Goal: Transaction & Acquisition: Purchase product/service

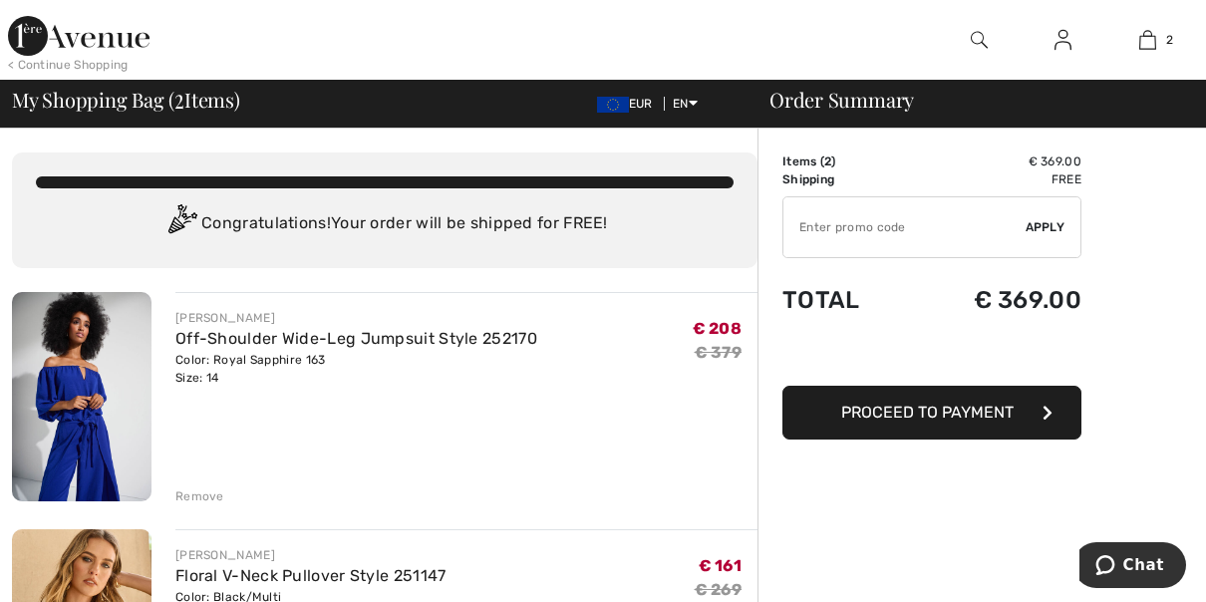
click at [89, 376] on img at bounding box center [82, 396] width 140 height 209
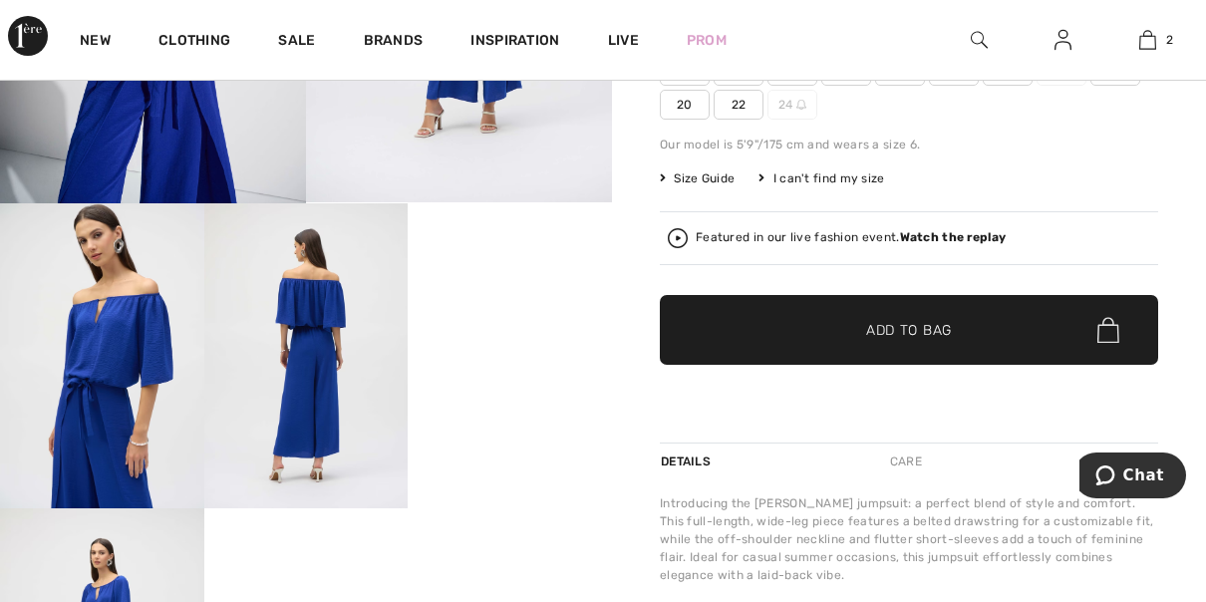
scroll to position [322, 0]
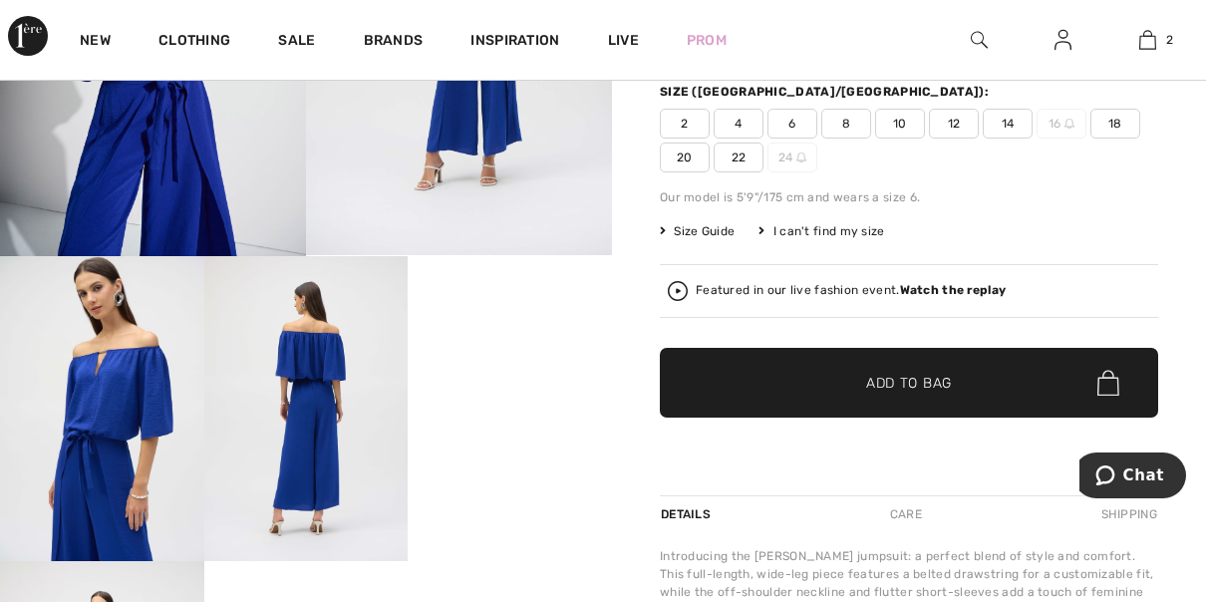
click at [701, 231] on span "Size Guide" at bounding box center [697, 231] width 75 height 18
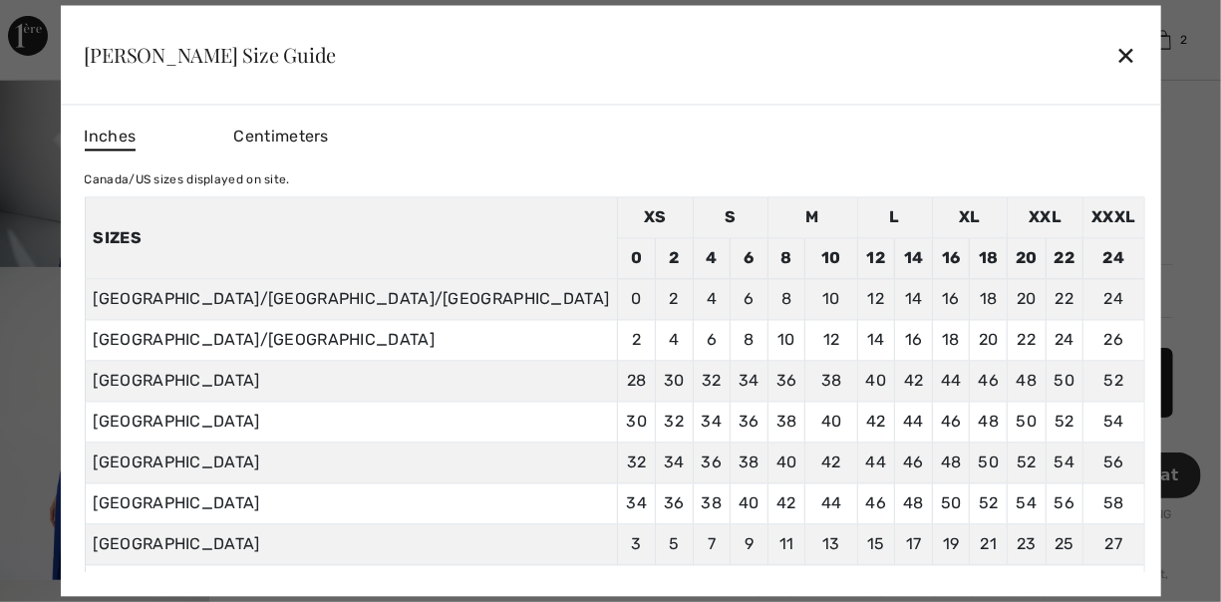
click at [1115, 46] on div "✕" at bounding box center [1125, 55] width 21 height 42
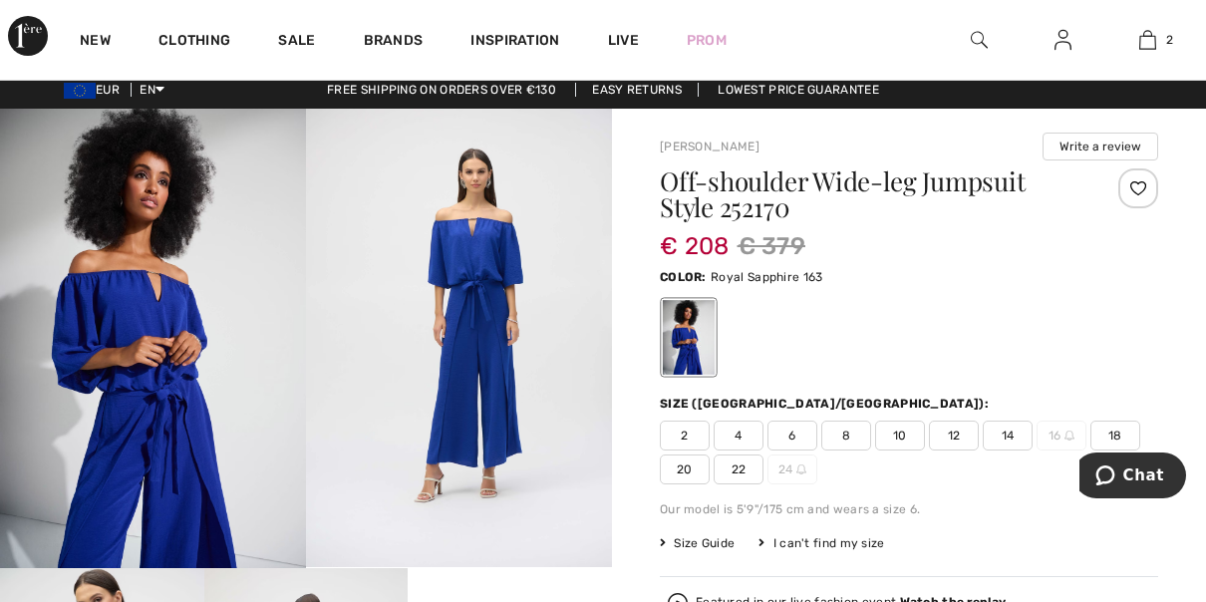
scroll to position [0, 0]
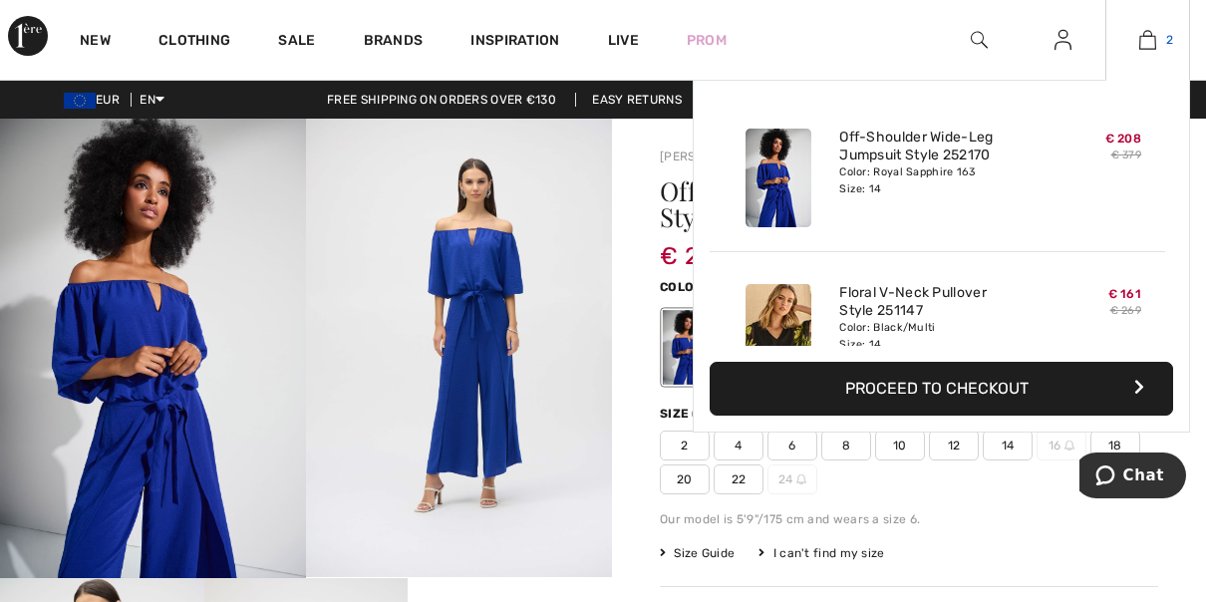
click at [1157, 41] on link "2" at bounding box center [1147, 40] width 83 height 24
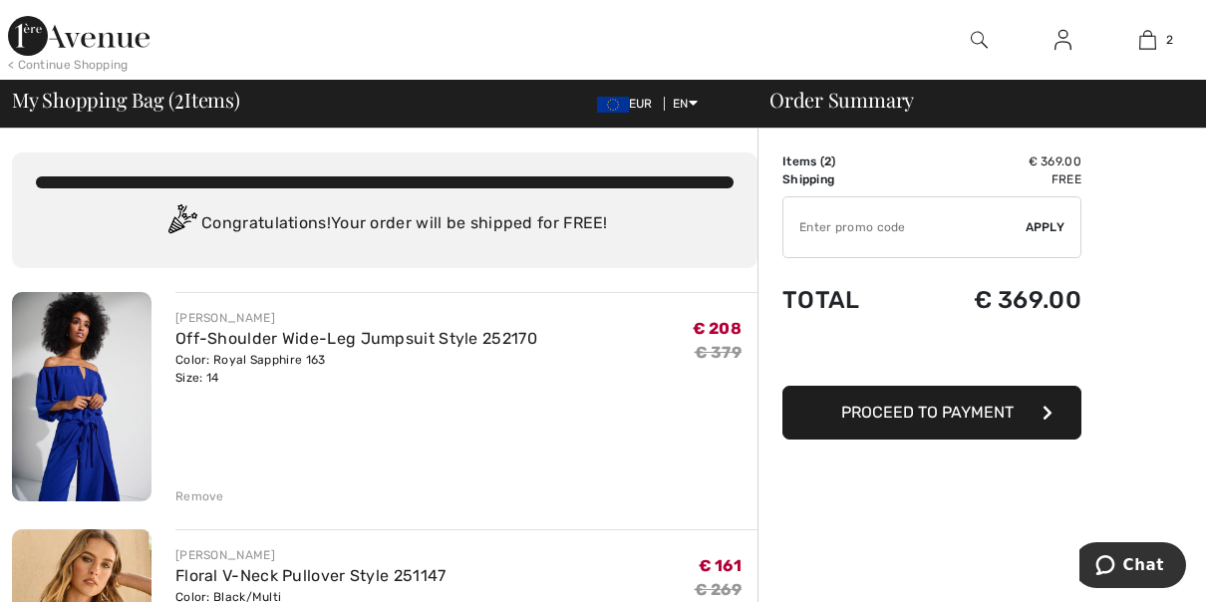
click at [932, 423] on button "Proceed to Payment" at bounding box center [931, 413] width 299 height 54
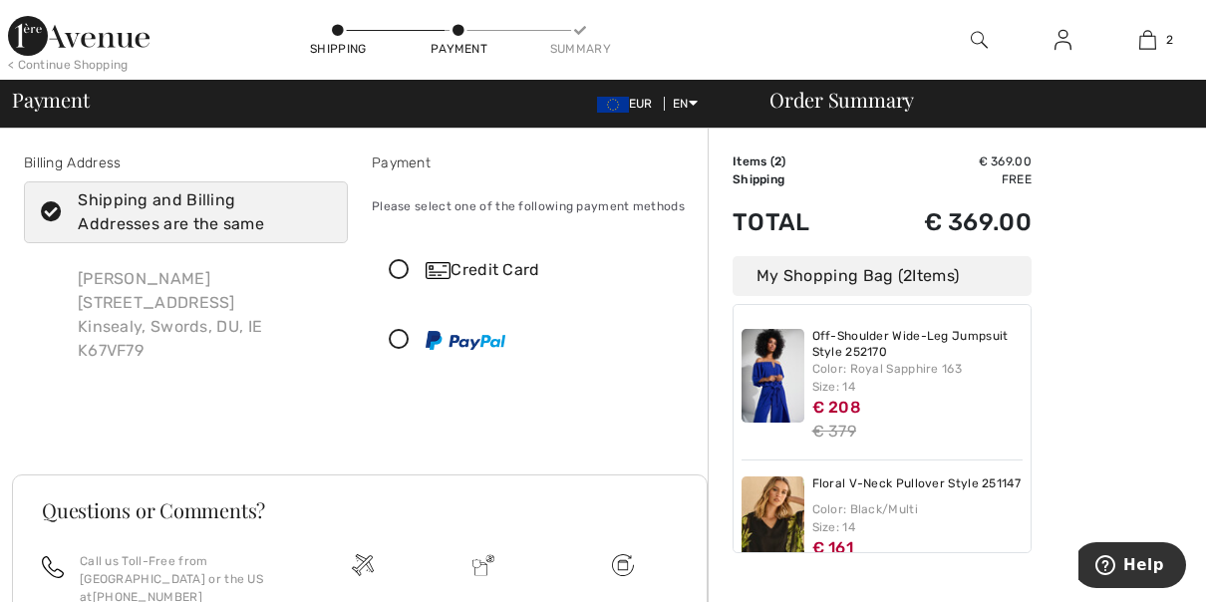
click at [401, 272] on icon at bounding box center [399, 270] width 53 height 21
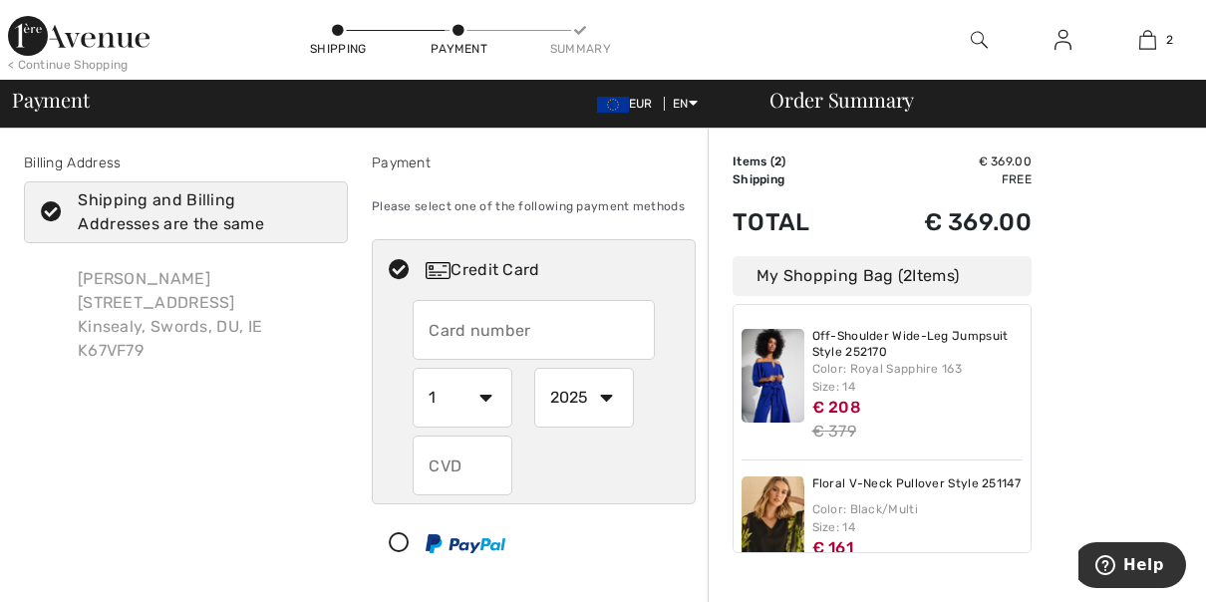
click at [463, 325] on input "text" at bounding box center [533, 330] width 241 height 60
click at [453, 335] on input "text" at bounding box center [533, 330] width 241 height 60
click at [443, 266] on img at bounding box center [438, 270] width 25 height 17
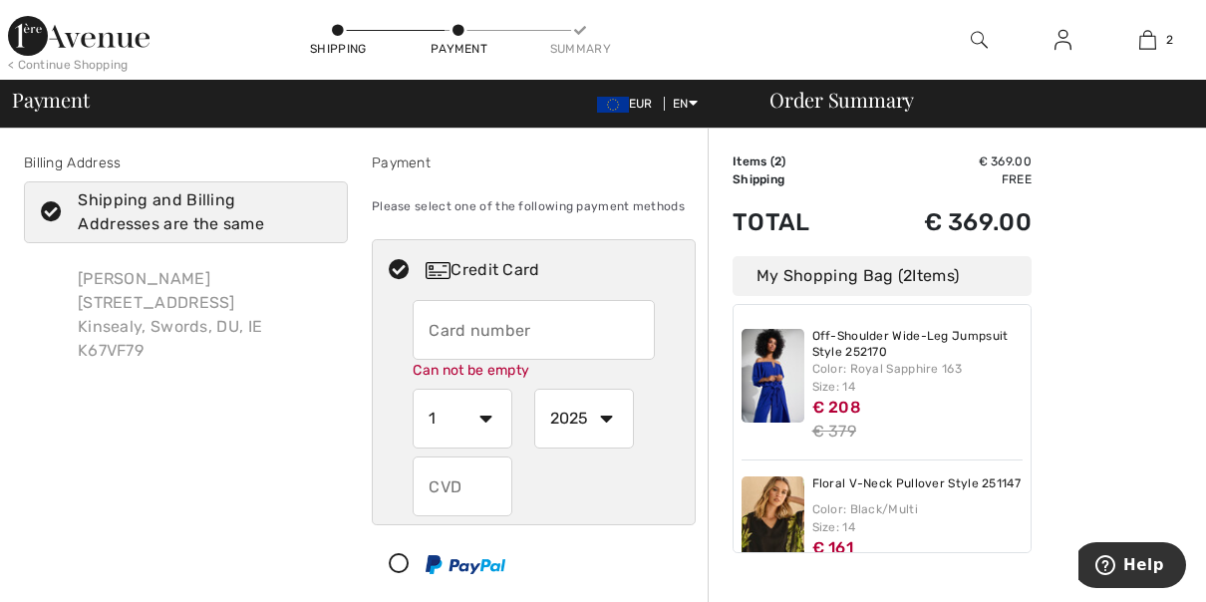
click at [443, 266] on img at bounding box center [438, 270] width 25 height 17
click at [457, 329] on input "text" at bounding box center [533, 330] width 241 height 60
click at [445, 333] on input "text" at bounding box center [533, 330] width 241 height 60
click at [487, 420] on select "1 2 3 4 5 6 7 8 9 10 11 12" at bounding box center [463, 419] width 100 height 60
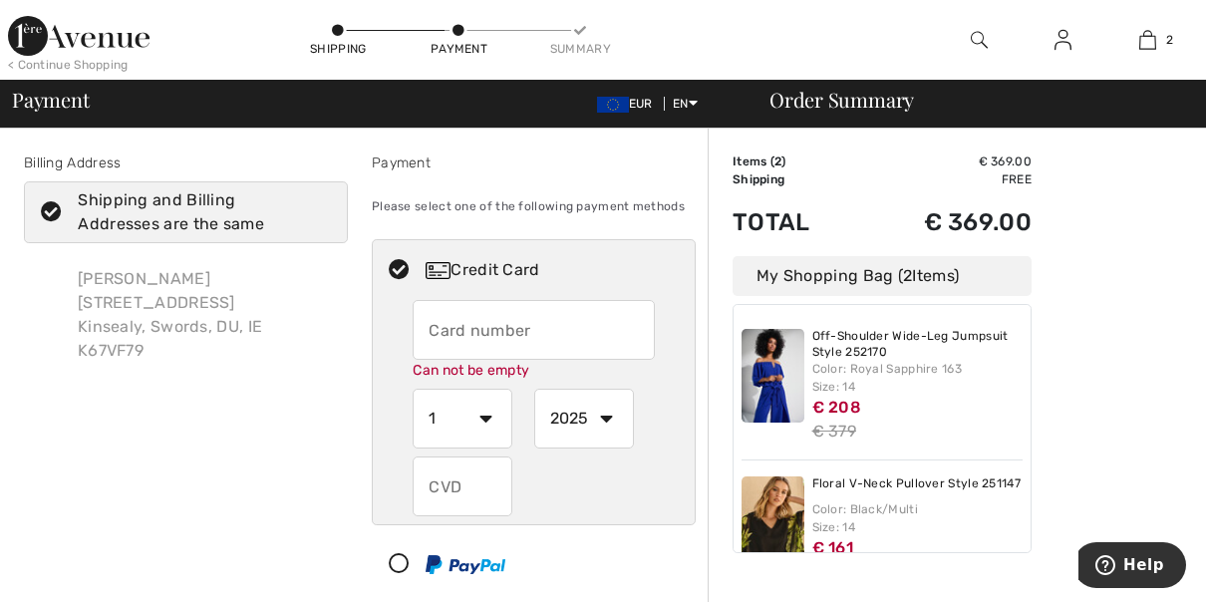
click at [484, 421] on select "1 2 3 4 5 6 7 8 9 10 11 12" at bounding box center [463, 419] width 100 height 60
click at [449, 418] on select "1 2 3 4 5 6 7 8 9 10 11 12" at bounding box center [463, 419] width 100 height 60
click at [443, 415] on select "1 2 3 4 5 6 7 8 9 10 11 12" at bounding box center [463, 419] width 100 height 60
click at [603, 279] on div "Credit Card" at bounding box center [554, 270] width 256 height 24
click at [487, 323] on input "text" at bounding box center [533, 330] width 241 height 60
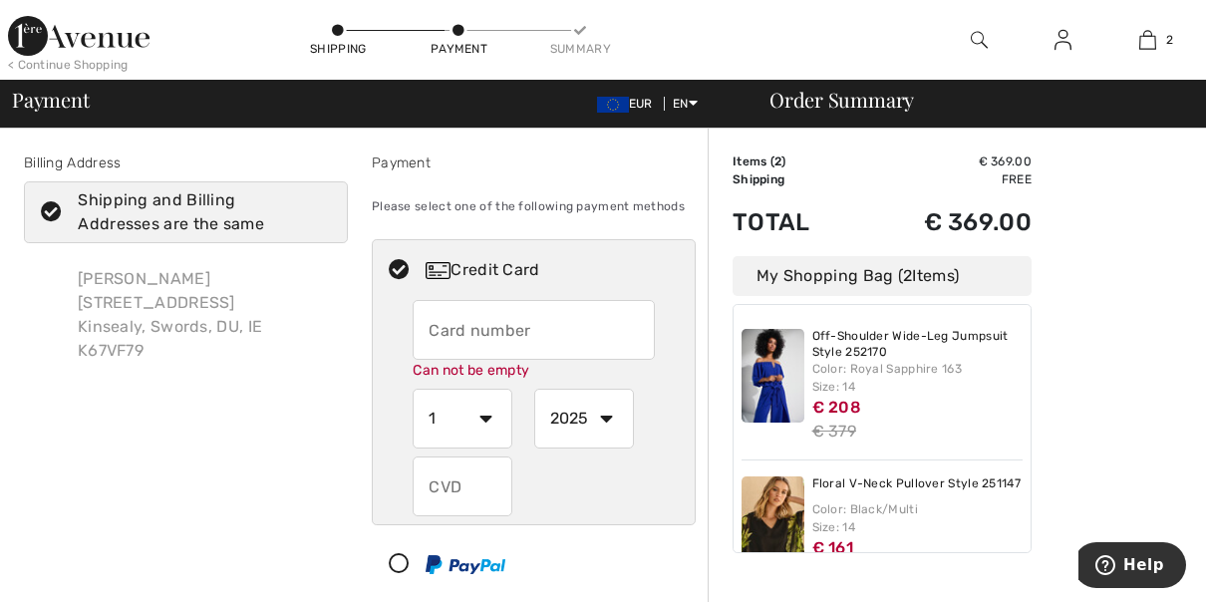
click at [443, 334] on input "text" at bounding box center [533, 330] width 241 height 60
type input "3"
type input "4319357078534791"
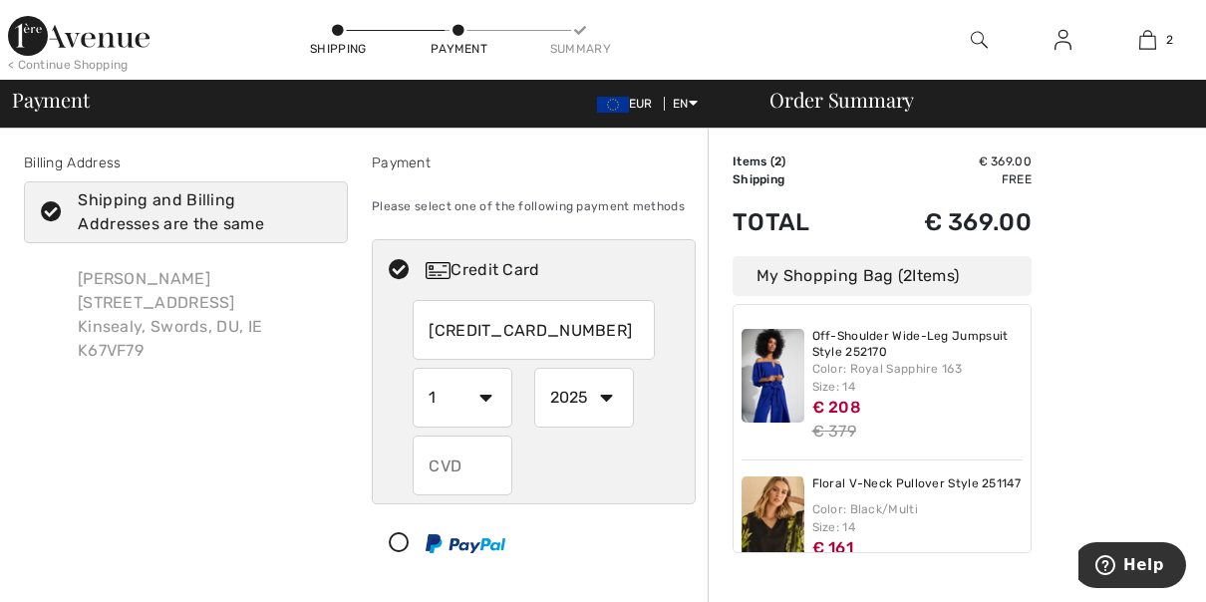
click at [610, 418] on select "2025 2026 2027 2028 2029 2030 2031 2032 2033 2034 2035" at bounding box center [584, 398] width 100 height 60
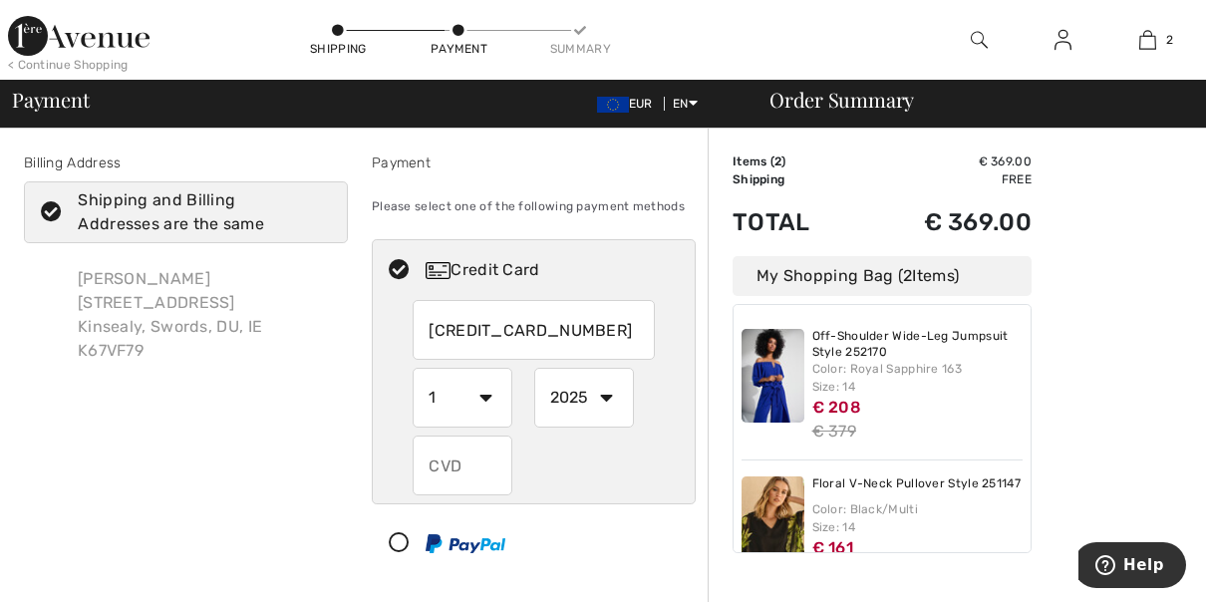
select select "2028"
click at [534, 368] on select "2025 2026 2027 2028 2029 2030 2031 2032 2033 2034 2035" at bounding box center [584, 398] width 100 height 60
click at [487, 395] on select "1 2 3 4 5 6 7 8 9 10 11 12" at bounding box center [463, 398] width 100 height 60
select select "11"
click at [413, 368] on select "1 2 3 4 5 6 7 8 9 10 11 12" at bounding box center [463, 398] width 100 height 60
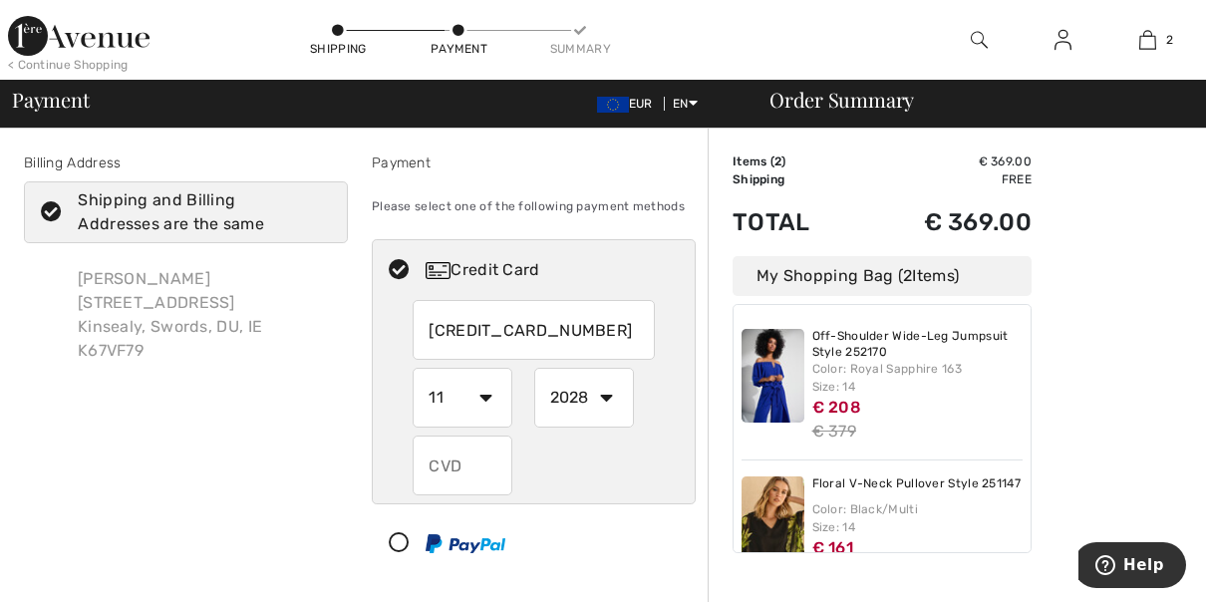
click at [600, 328] on input "4319357078534791" at bounding box center [533, 330] width 241 height 60
click at [458, 452] on input "text" at bounding box center [463, 466] width 100 height 60
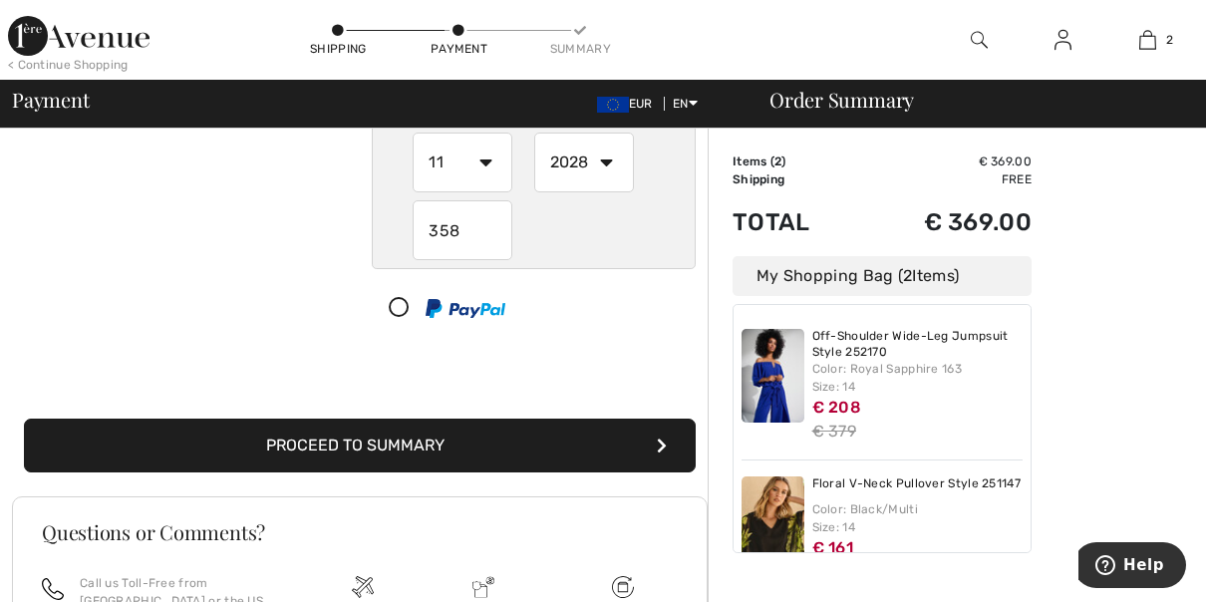
scroll to position [231, 0]
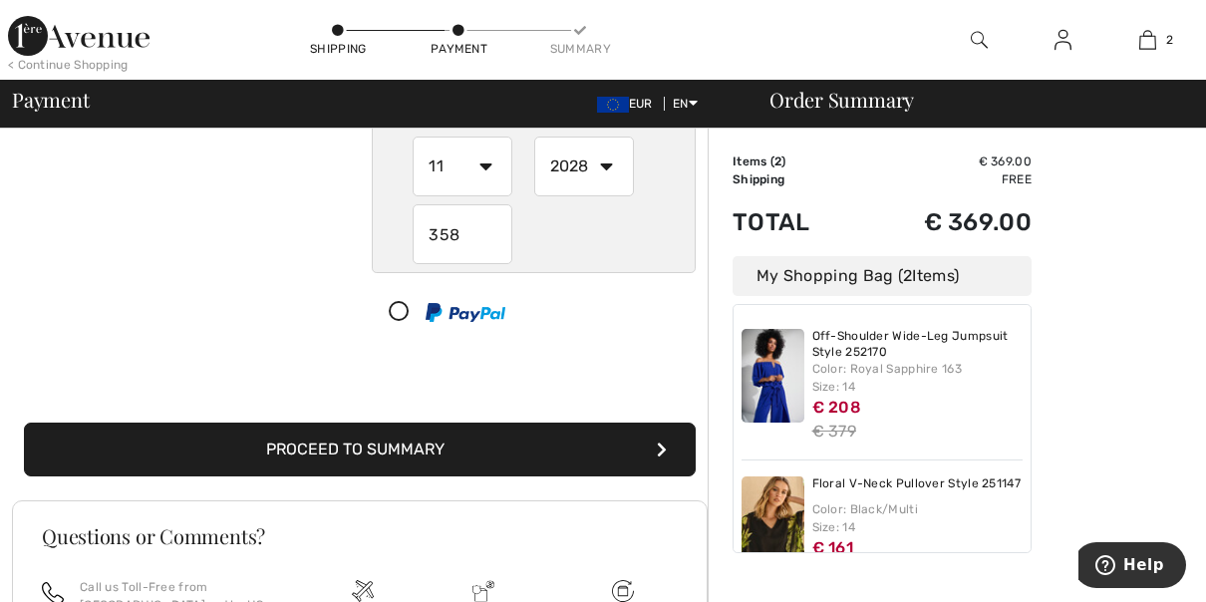
type input "358"
click at [672, 450] on button "Proceed to Summary" at bounding box center [360, 450] width 672 height 54
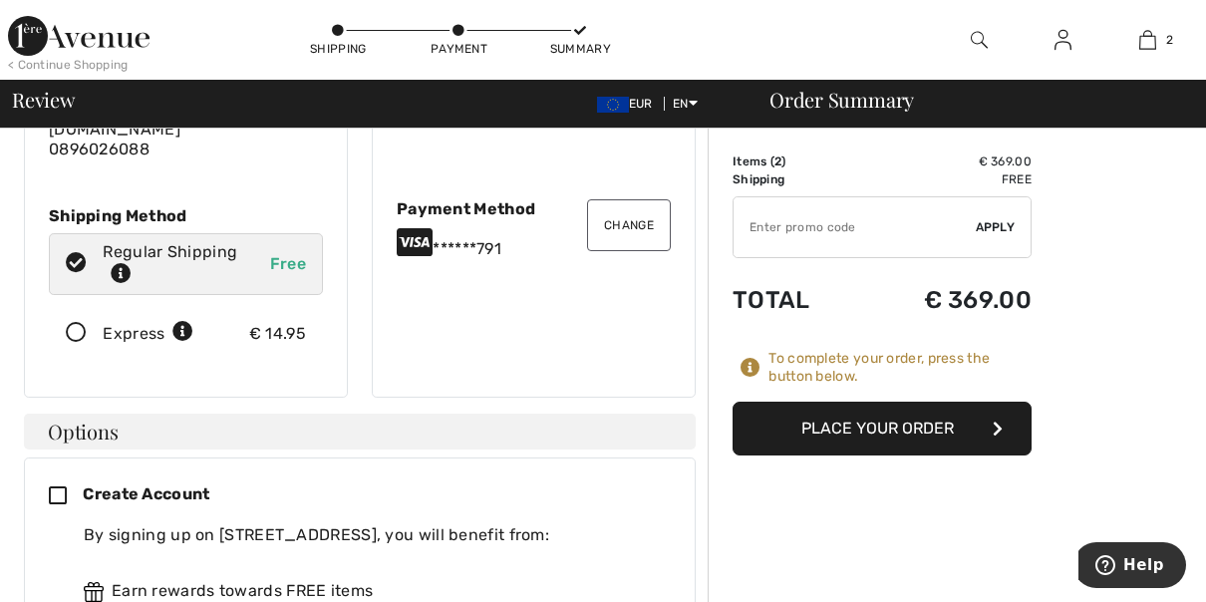
scroll to position [222, 0]
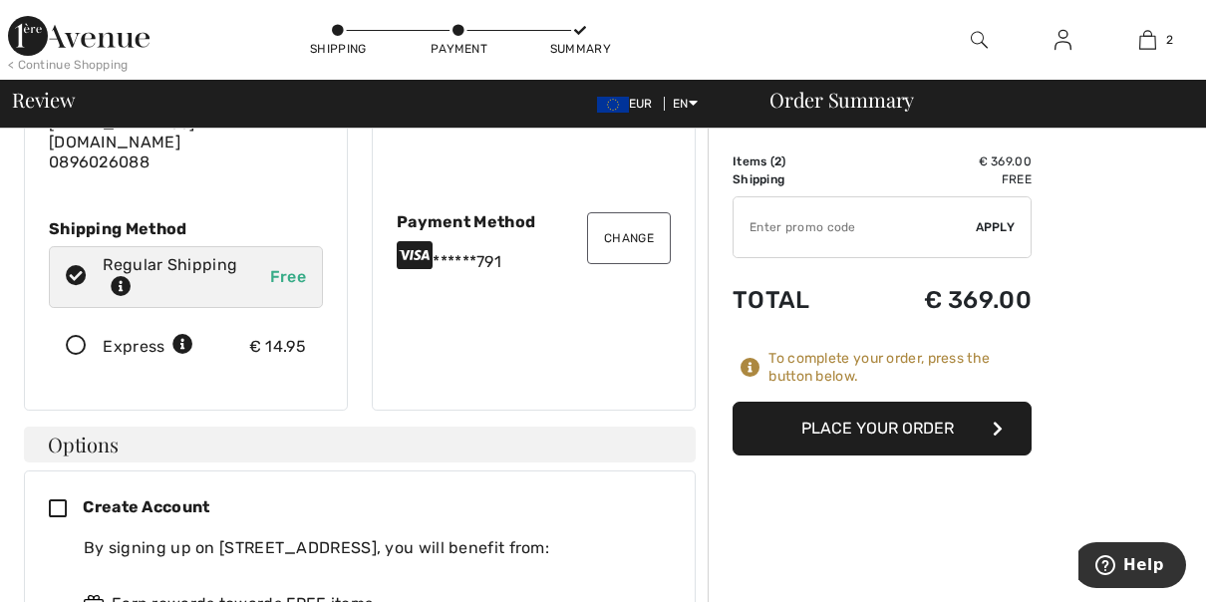
click at [904, 427] on button "Place Your Order" at bounding box center [881, 429] width 299 height 54
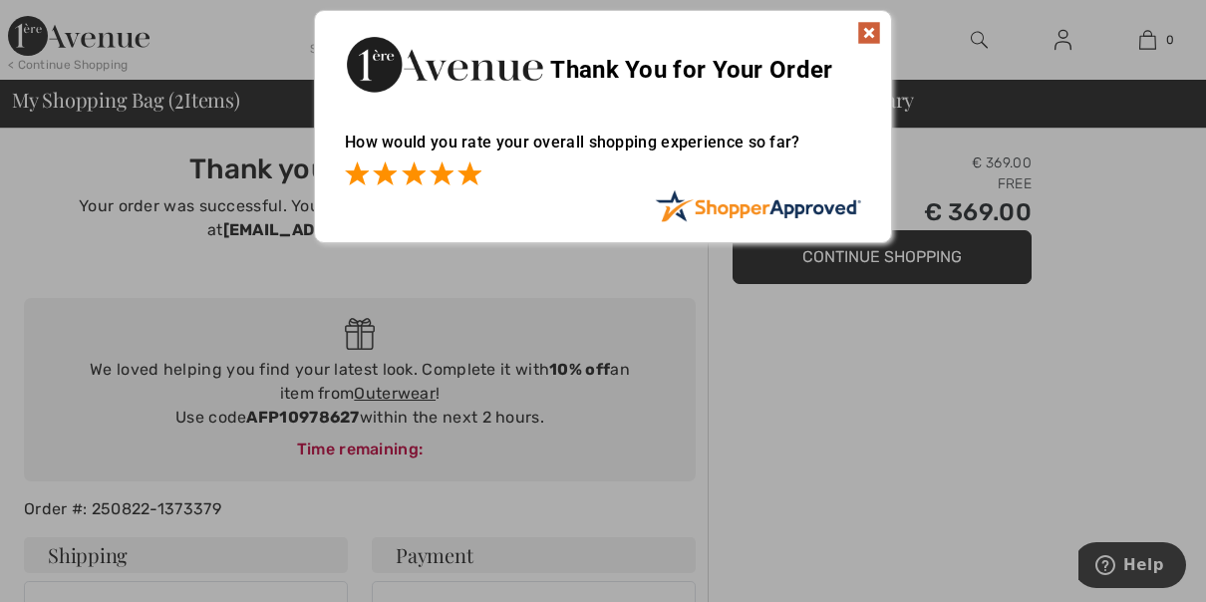
click at [468, 168] on span at bounding box center [469, 173] width 24 height 24
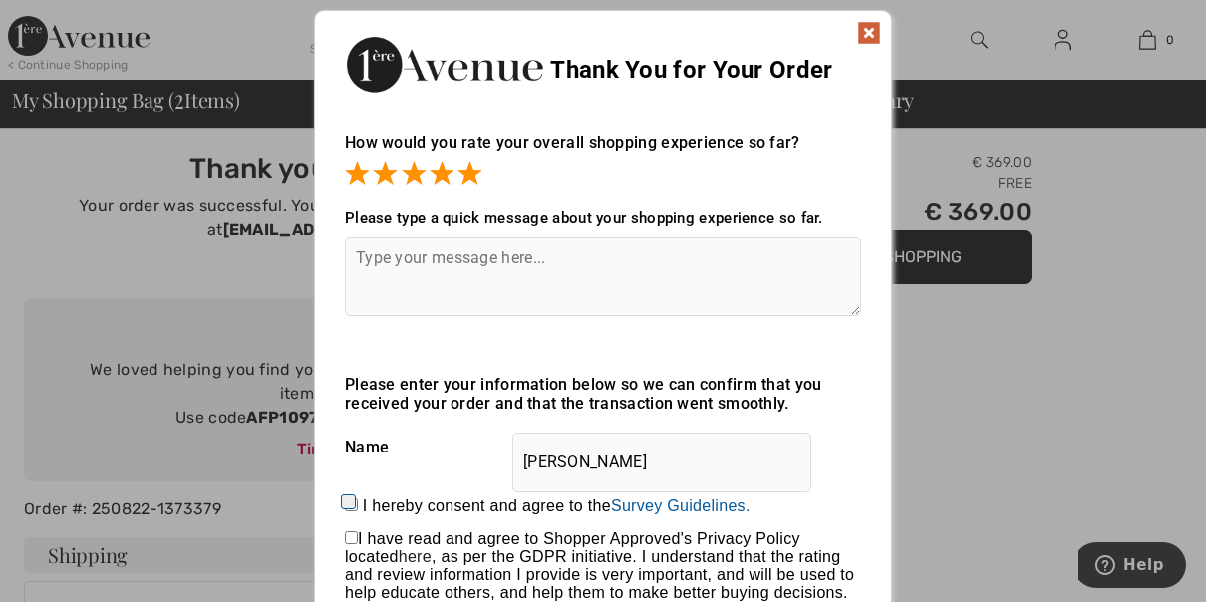
click at [972, 387] on div "Sorry! Something went wrong. Close Thank You for Your Order How would you rate …" at bounding box center [603, 363] width 1206 height 726
click at [558, 261] on textarea at bounding box center [603, 276] width 516 height 79
type textarea "Very Helpful"
click at [352, 543] on input "checkbox" at bounding box center [351, 537] width 13 height 13
checkbox input "true"
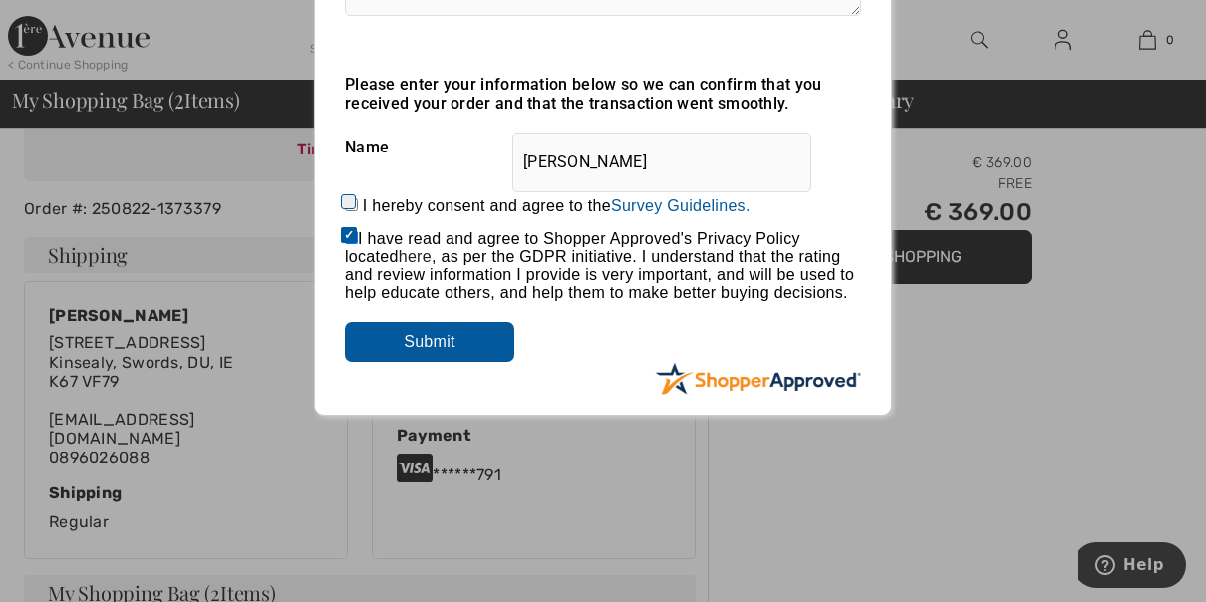
scroll to position [296, 0]
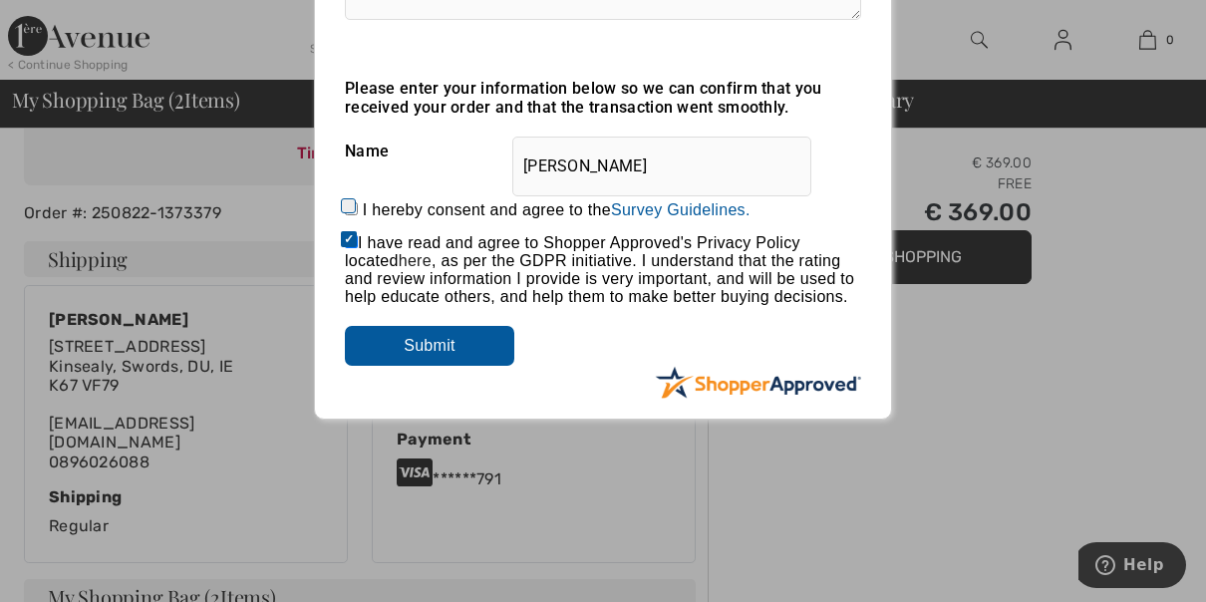
click at [489, 341] on input "Submit" at bounding box center [429, 346] width 169 height 40
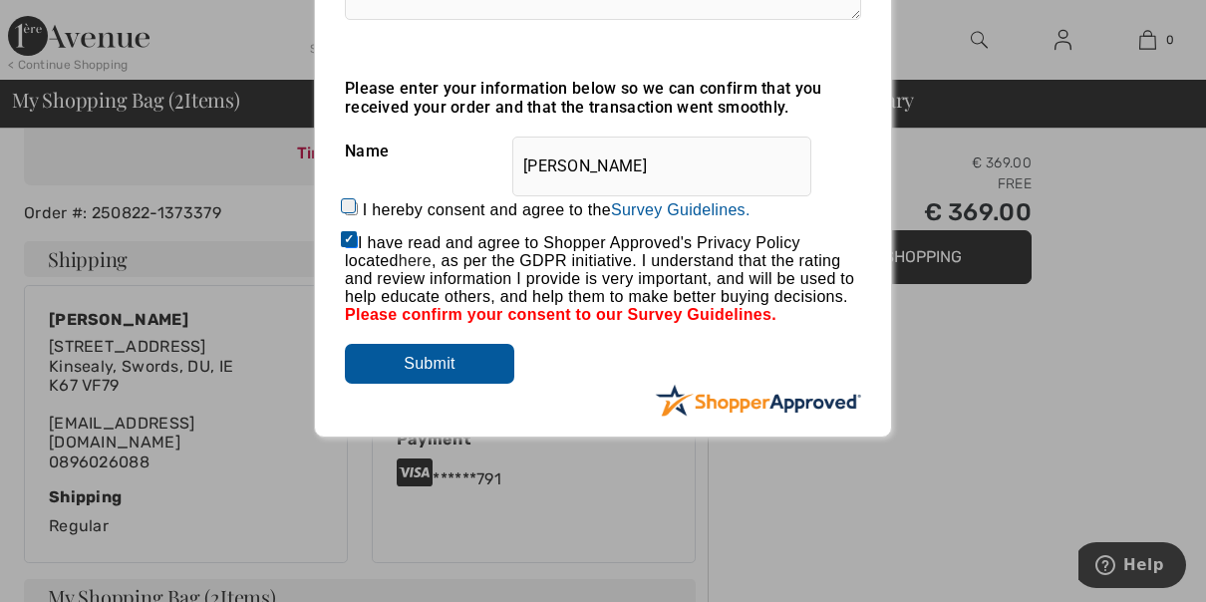
click at [345, 205] on input "I hereby consent and agree to the By submitting a review, you grant permission …" at bounding box center [351, 208] width 13 height 13
checkbox input "true"
click at [444, 369] on input "Submit" at bounding box center [429, 364] width 169 height 40
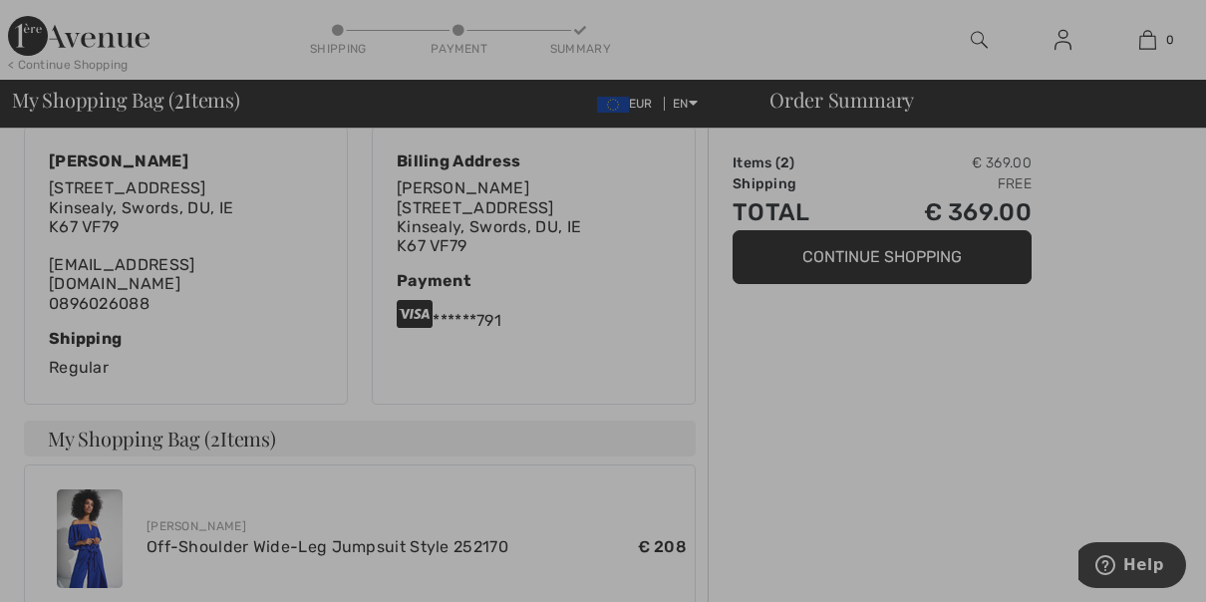
scroll to position [0, 0]
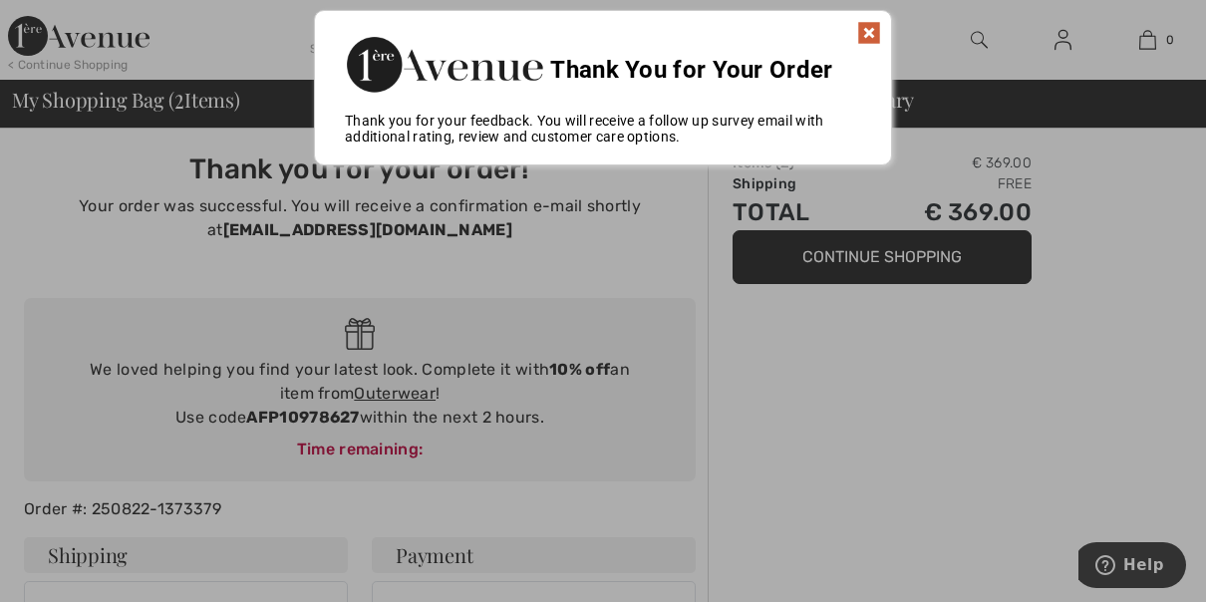
click at [875, 30] on img at bounding box center [869, 33] width 24 height 24
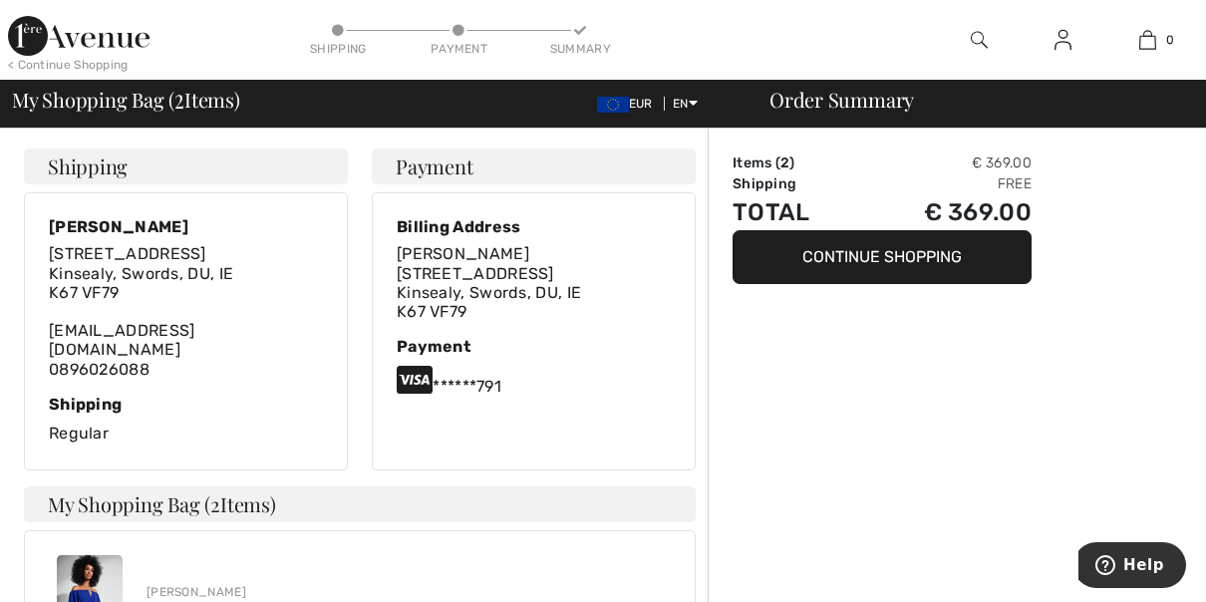
scroll to position [387, 0]
click at [907, 252] on button "Continue Shopping" at bounding box center [881, 257] width 299 height 54
